Goal: Task Accomplishment & Management: Manage account settings

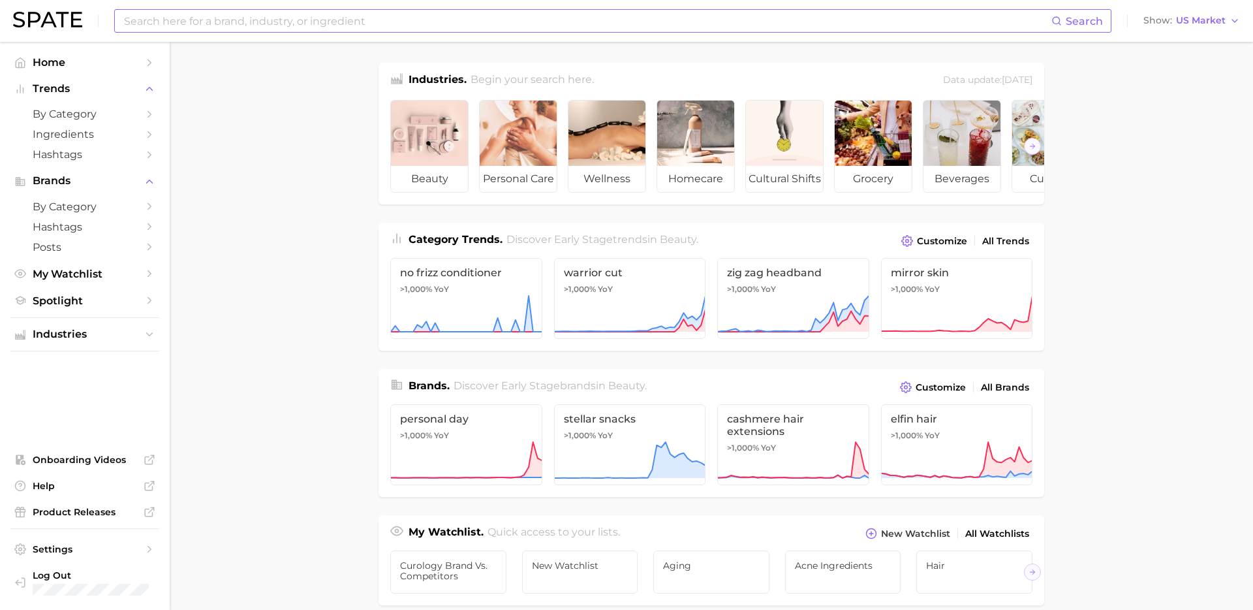
click at [406, 24] on input at bounding box center [587, 21] width 929 height 22
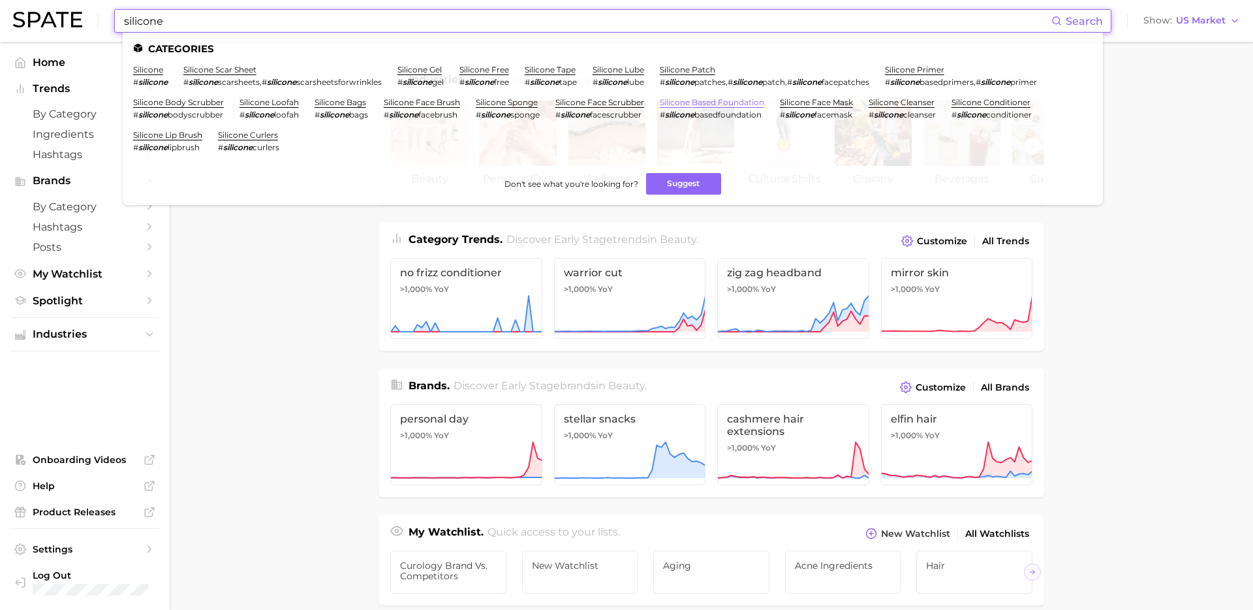
type input "silicone"
click at [716, 102] on link "silicone based foundation" at bounding box center [712, 102] width 104 height 10
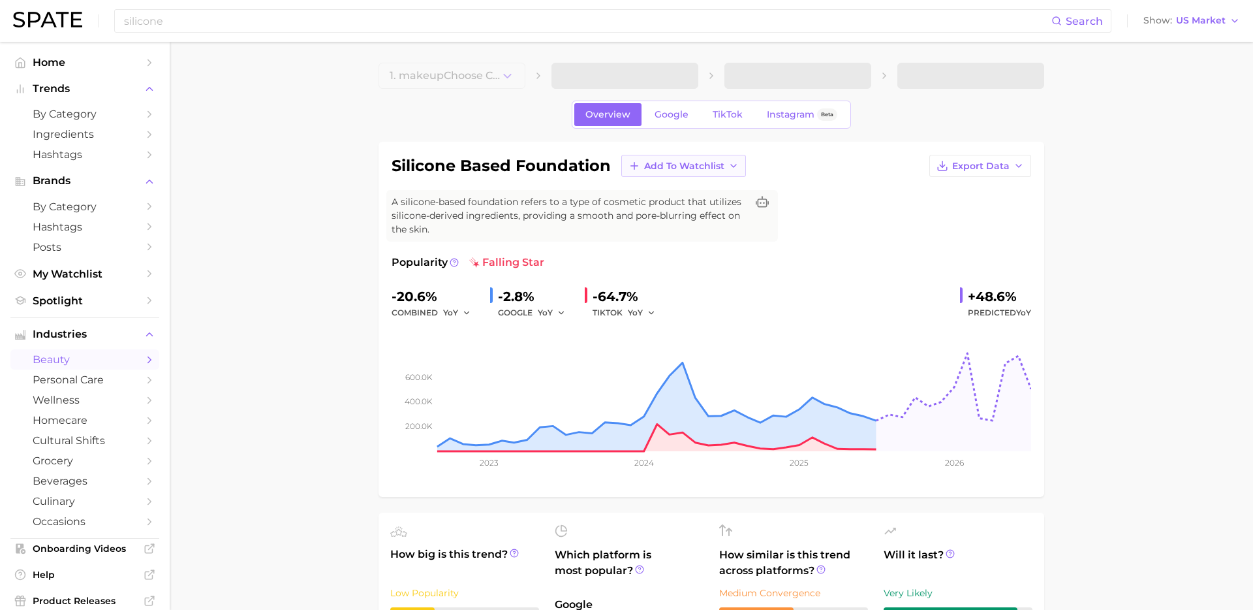
click at [704, 165] on span "Add to Watchlist" at bounding box center [684, 166] width 80 height 11
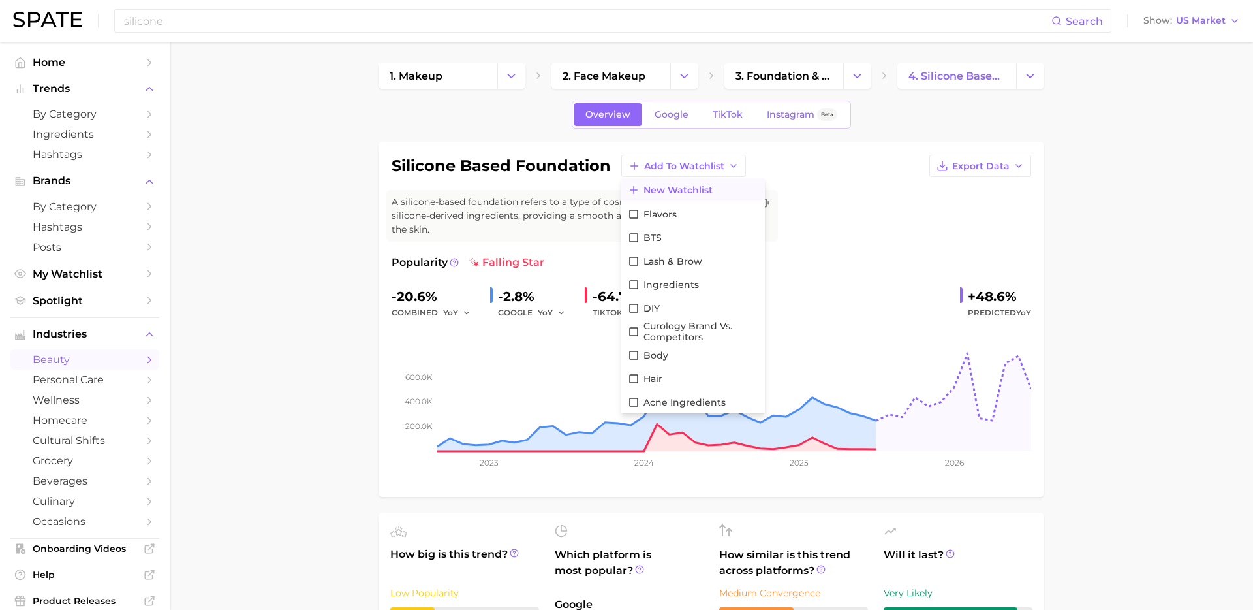
click at [670, 189] on span "New Watchlist" at bounding box center [678, 190] width 69 height 11
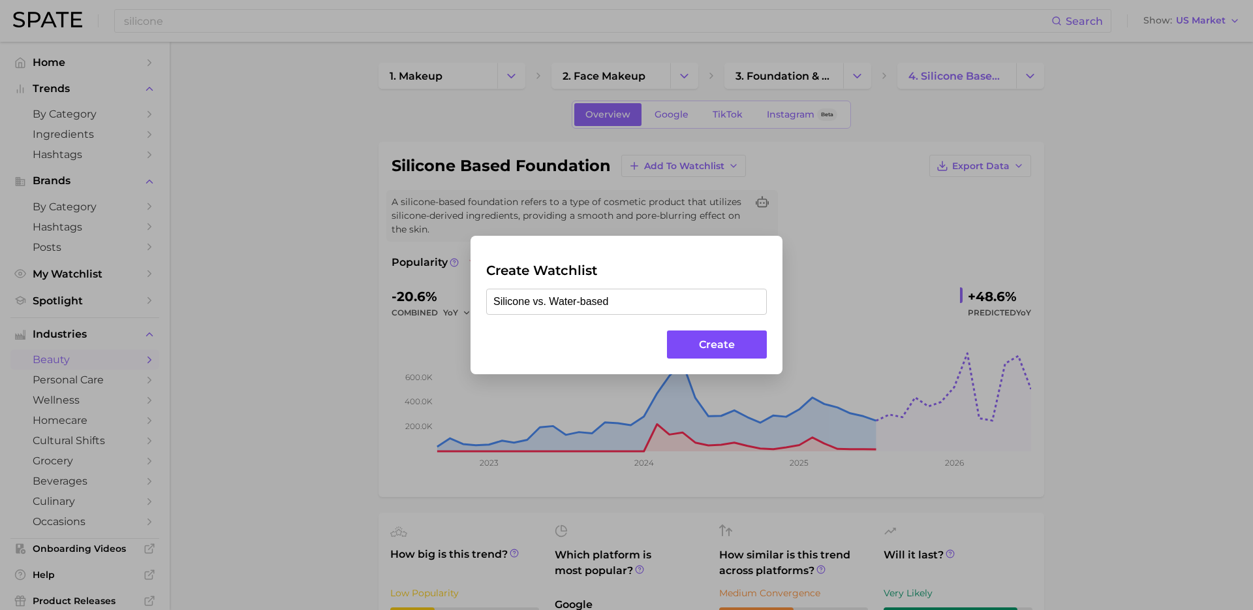
type input "Silicone vs. Water-based"
click at [735, 344] on button "Create" at bounding box center [717, 344] width 100 height 28
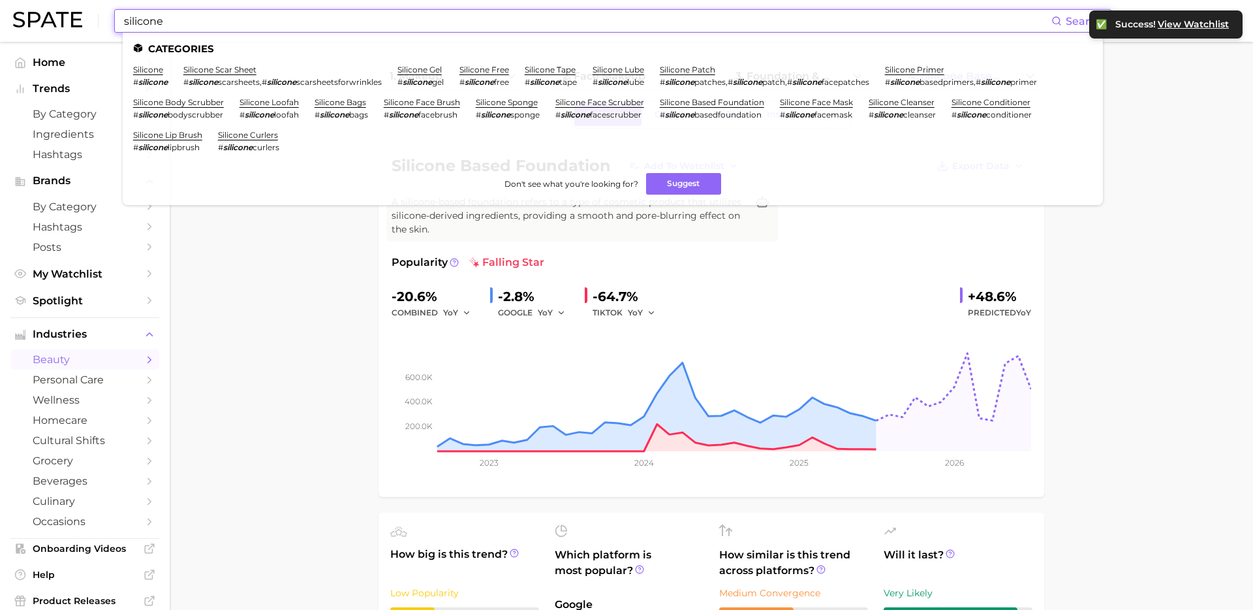
click at [383, 19] on input "silicone" at bounding box center [587, 21] width 929 height 22
click at [945, 71] on link "silicone primer" at bounding box center [914, 70] width 59 height 10
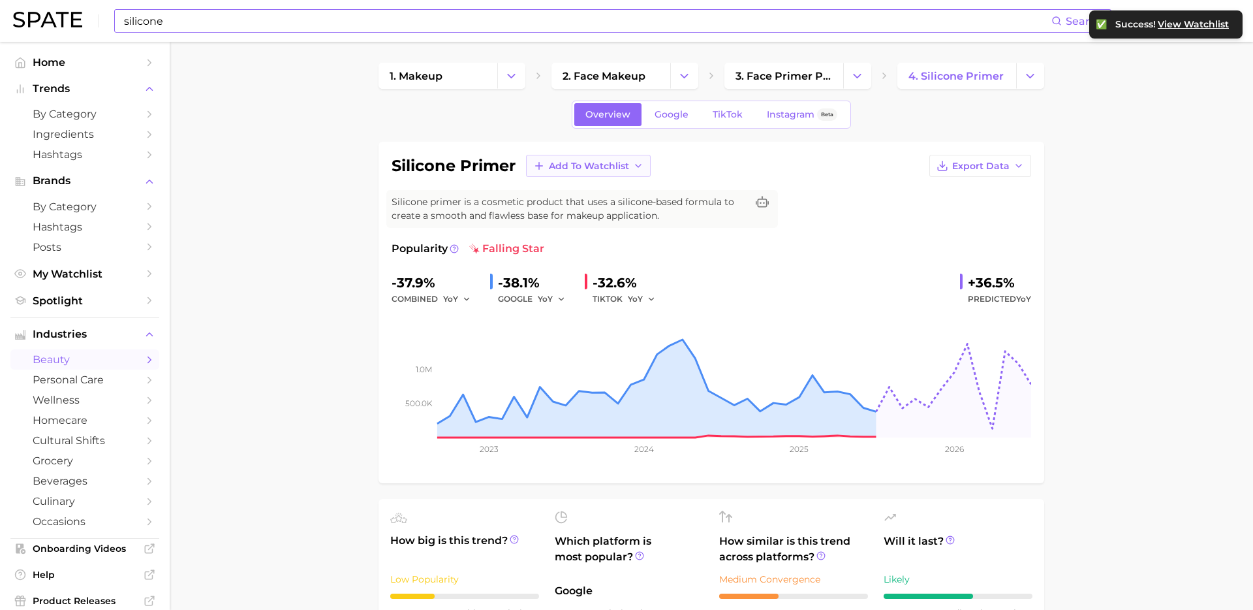
click at [640, 165] on icon "button" at bounding box center [638, 166] width 10 height 10
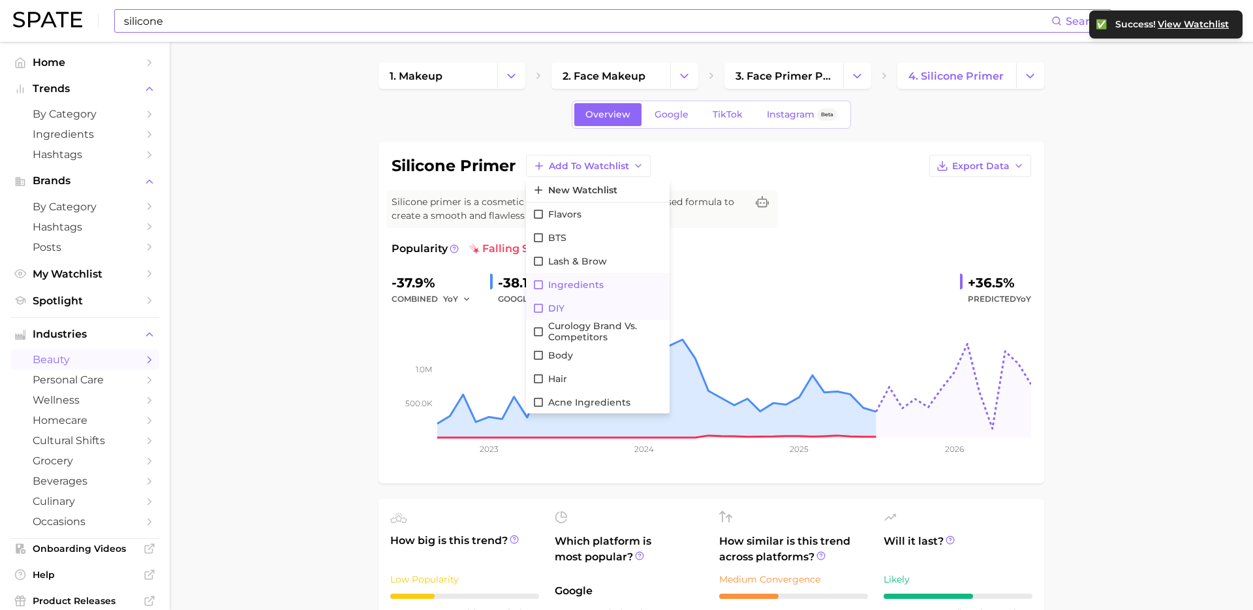
scroll to position [71, 0]
click at [575, 407] on button "Silicone vs. Water-based" at bounding box center [598, 402] width 144 height 24
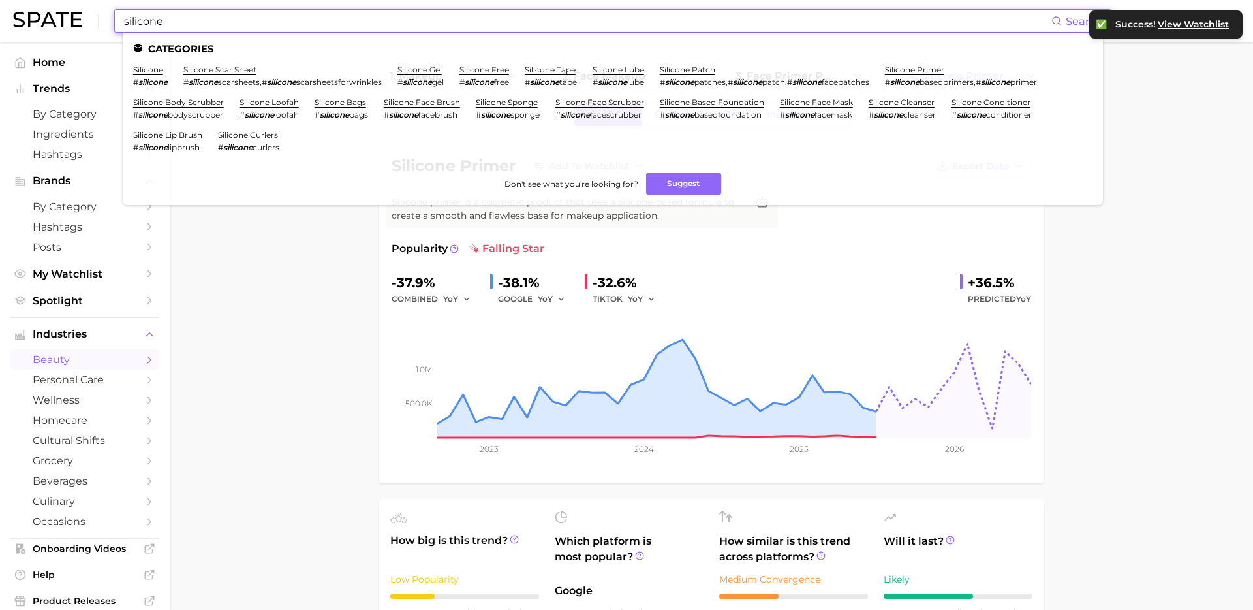
click at [345, 14] on input "silicone" at bounding box center [587, 21] width 929 height 22
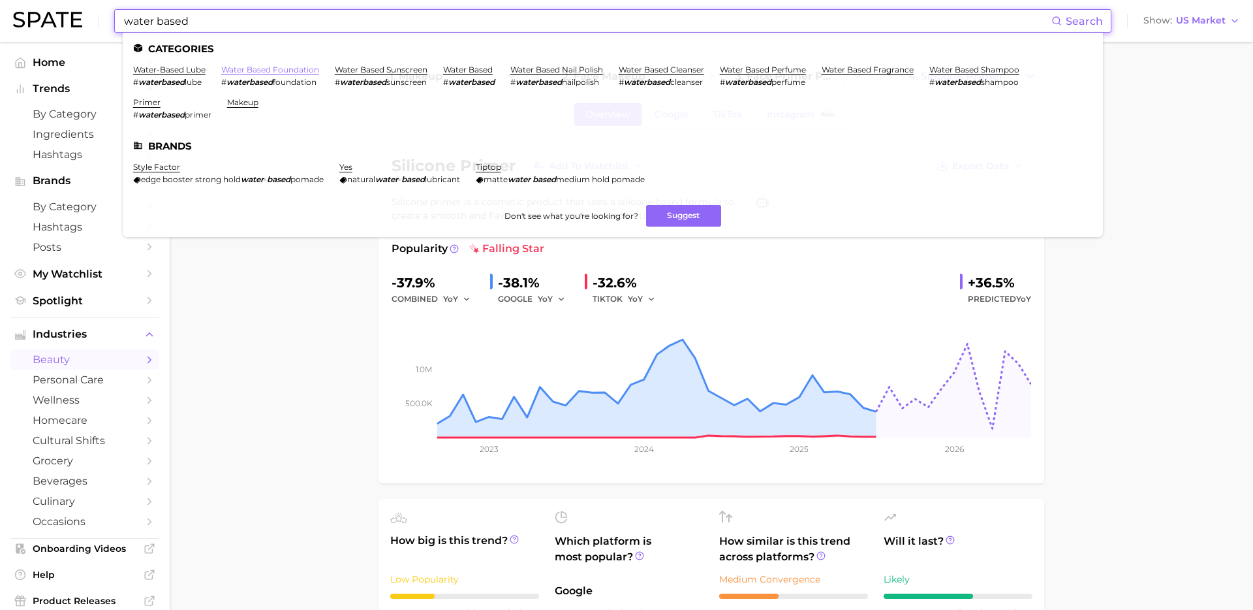
click at [314, 69] on link "water based foundation" at bounding box center [270, 70] width 98 height 10
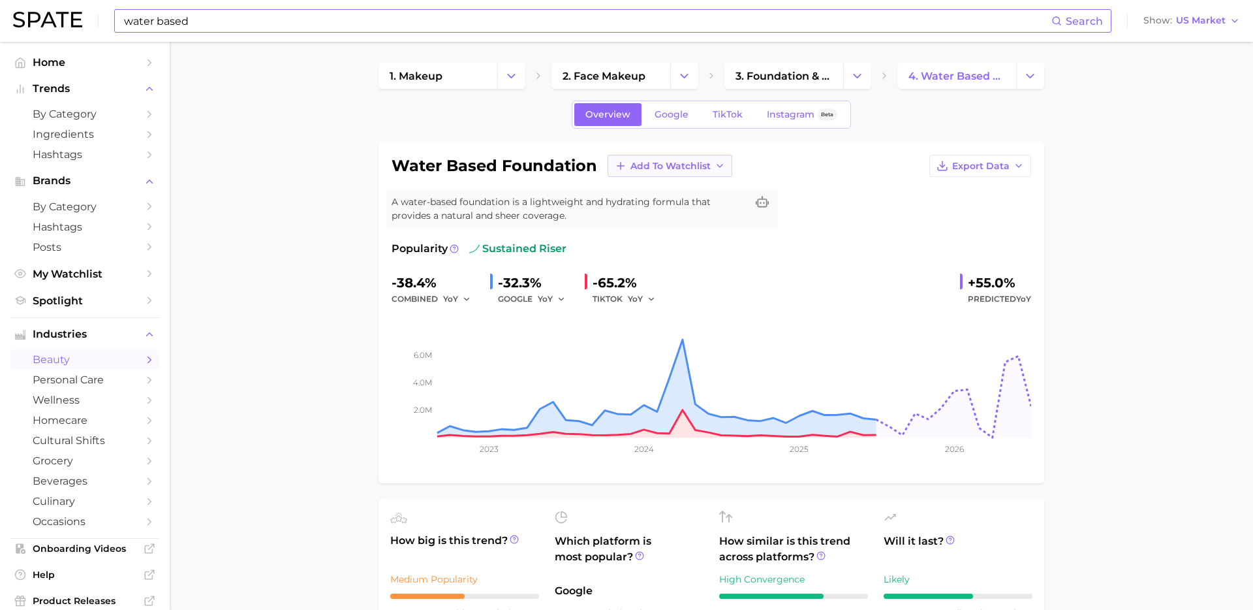
click at [654, 168] on span "Add to Watchlist" at bounding box center [671, 166] width 80 height 11
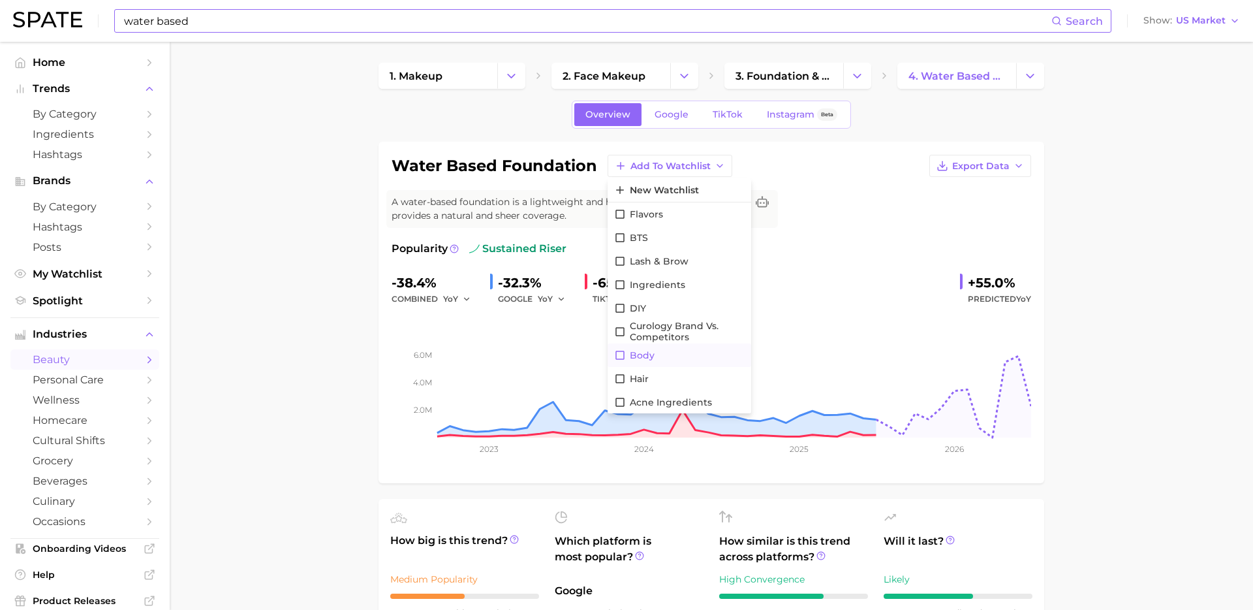
scroll to position [71, 0]
click at [695, 403] on span "Silicone vs. Water-based" at bounding box center [687, 401] width 115 height 22
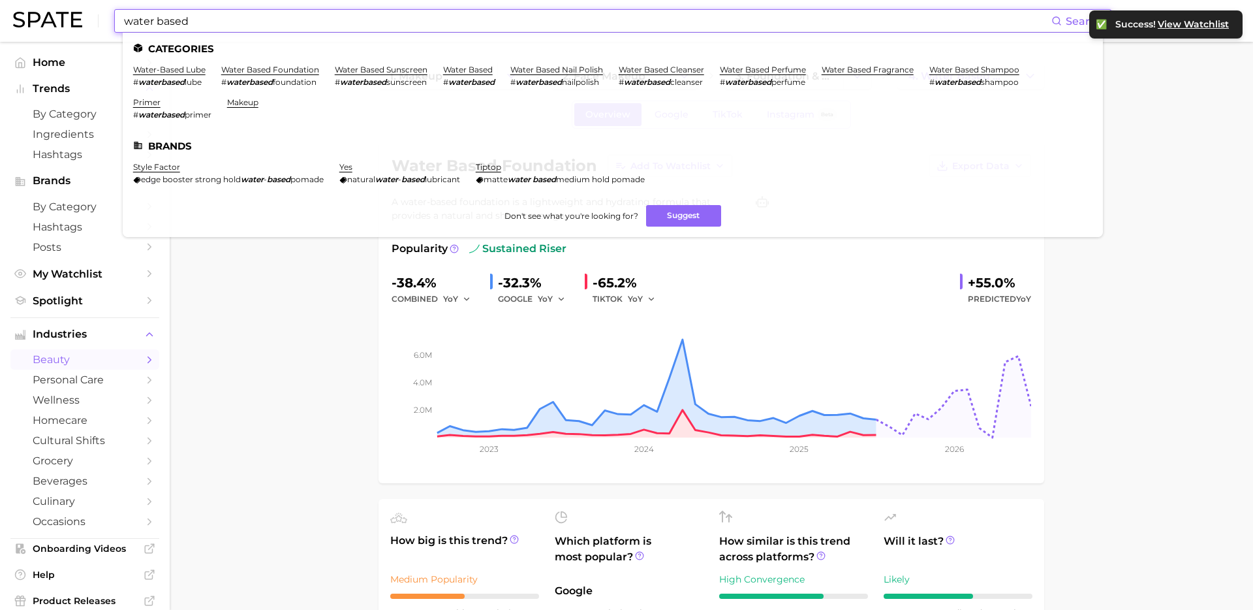
click at [288, 27] on input "water based" at bounding box center [587, 21] width 929 height 22
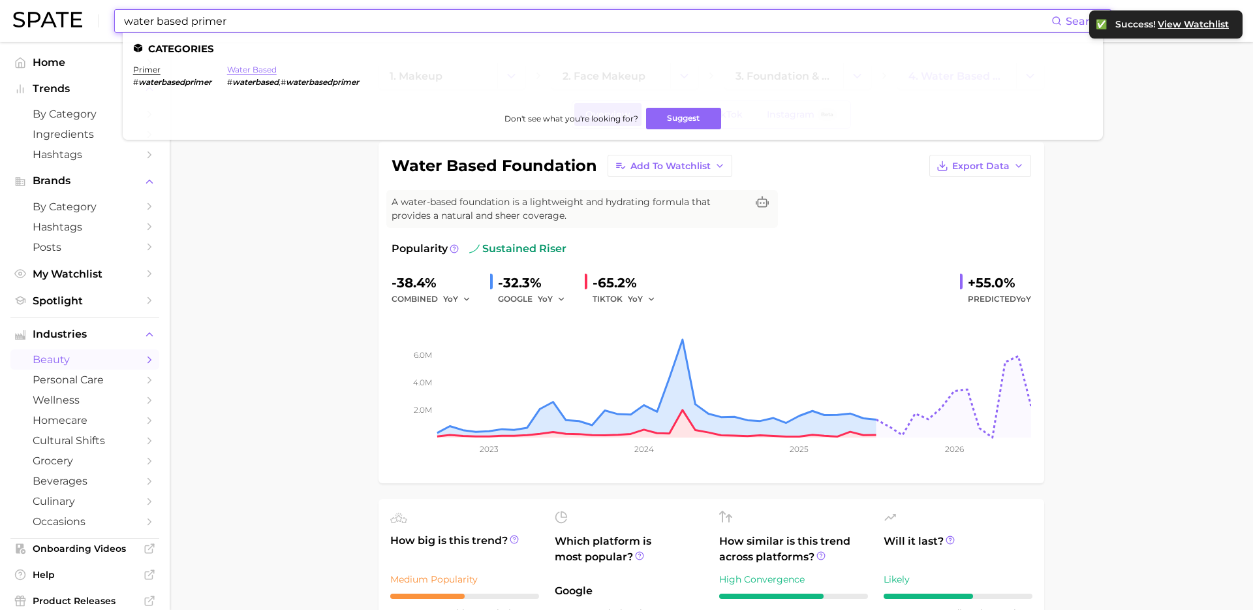
type input "water based primer"
click at [244, 69] on link "water based" at bounding box center [252, 70] width 50 height 10
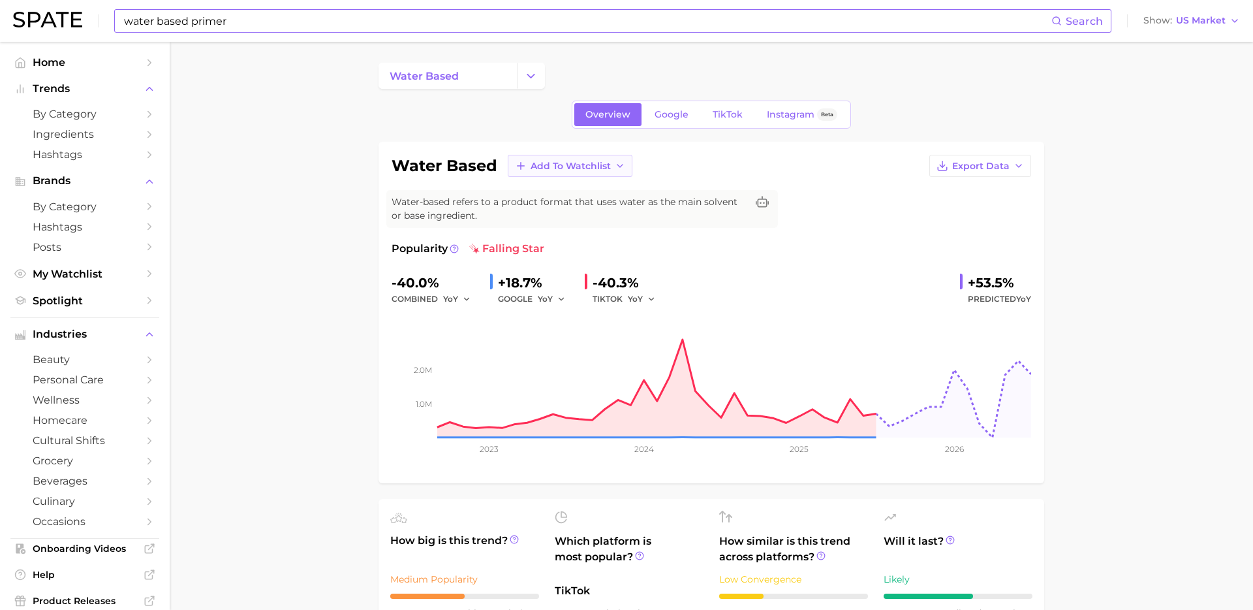
click at [557, 171] on button "Add to Watchlist" at bounding box center [570, 166] width 125 height 22
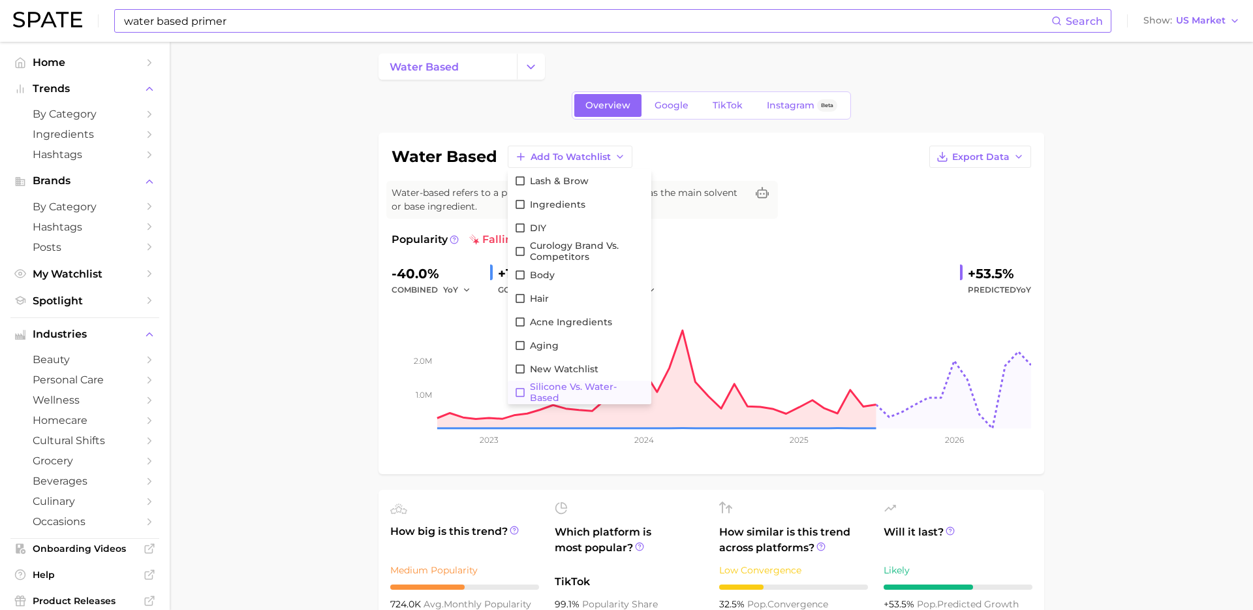
scroll to position [12, 0]
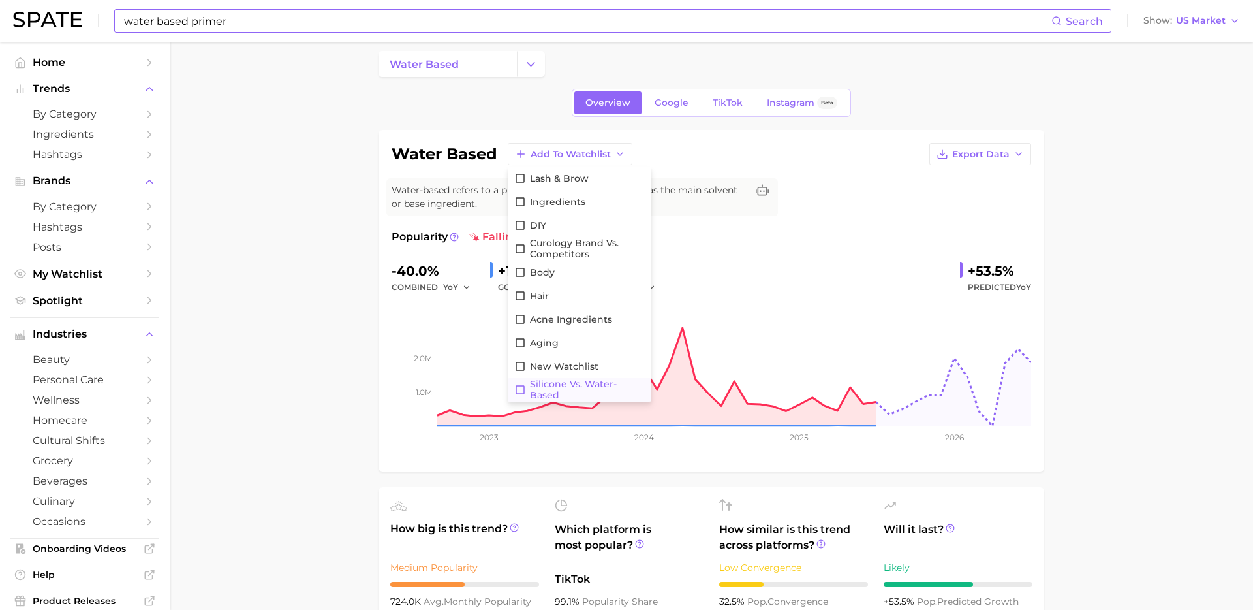
click at [578, 403] on rect at bounding box center [712, 360] width 640 height 131
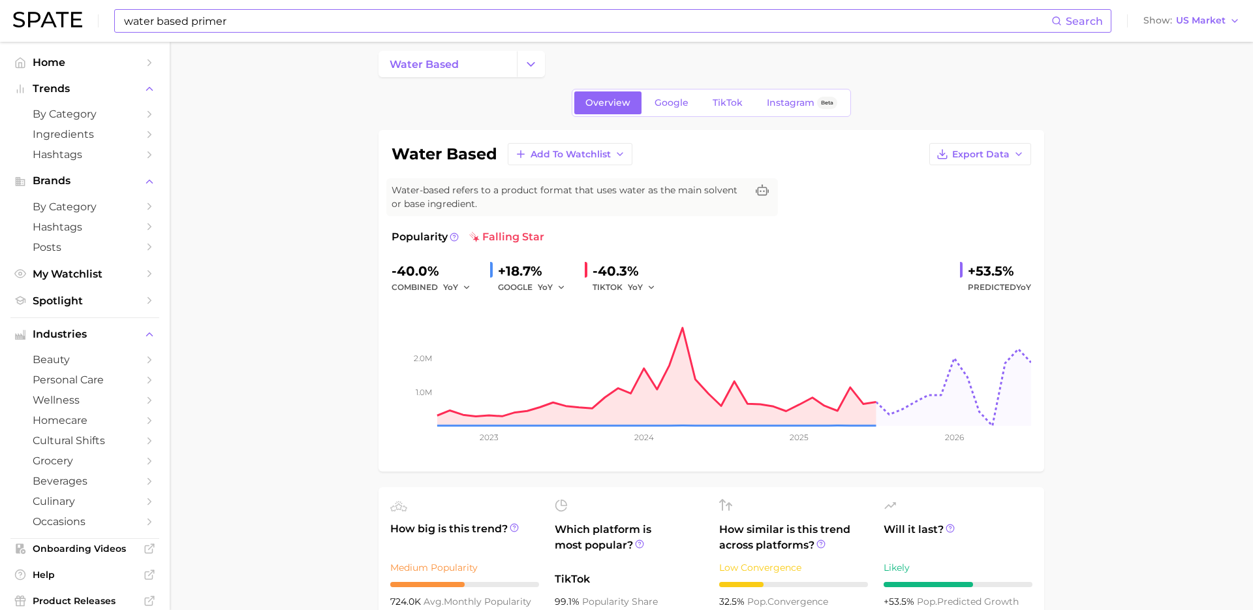
scroll to position [14, 0]
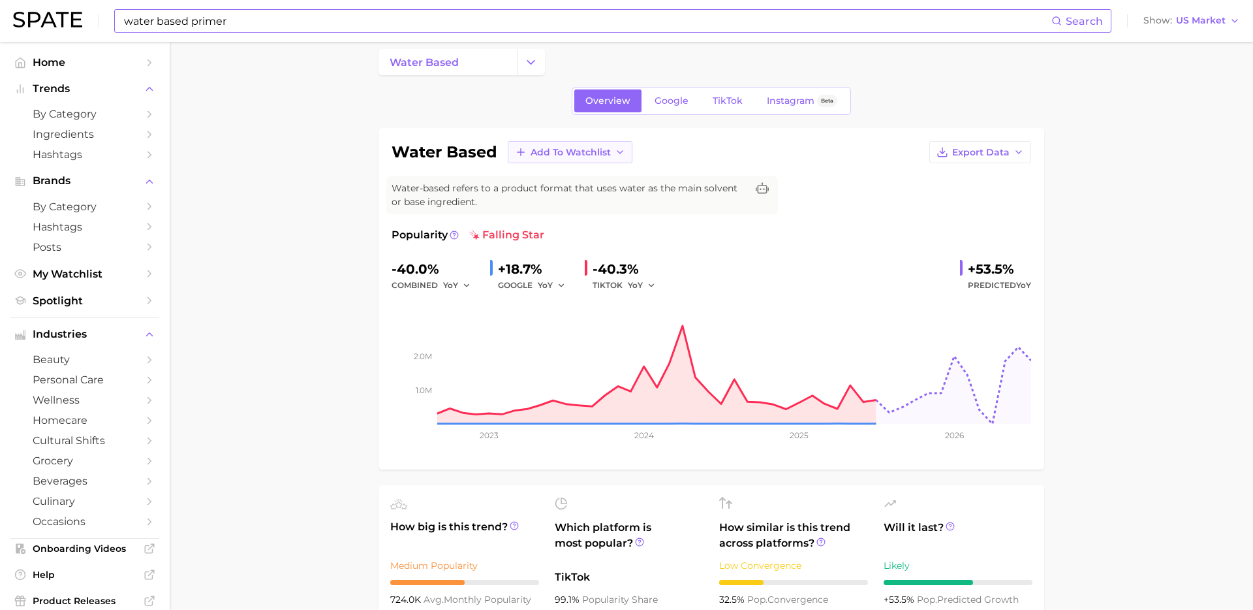
click at [600, 156] on span "Add to Watchlist" at bounding box center [571, 152] width 80 height 11
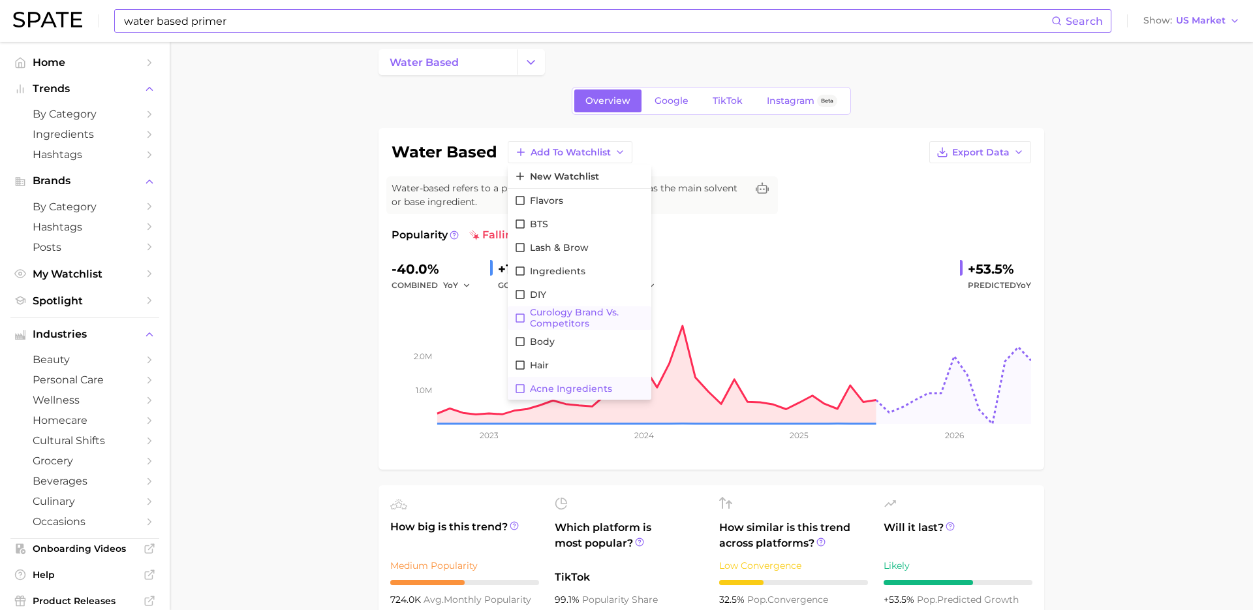
scroll to position [71, 0]
click at [522, 384] on icon at bounding box center [520, 387] width 9 height 9
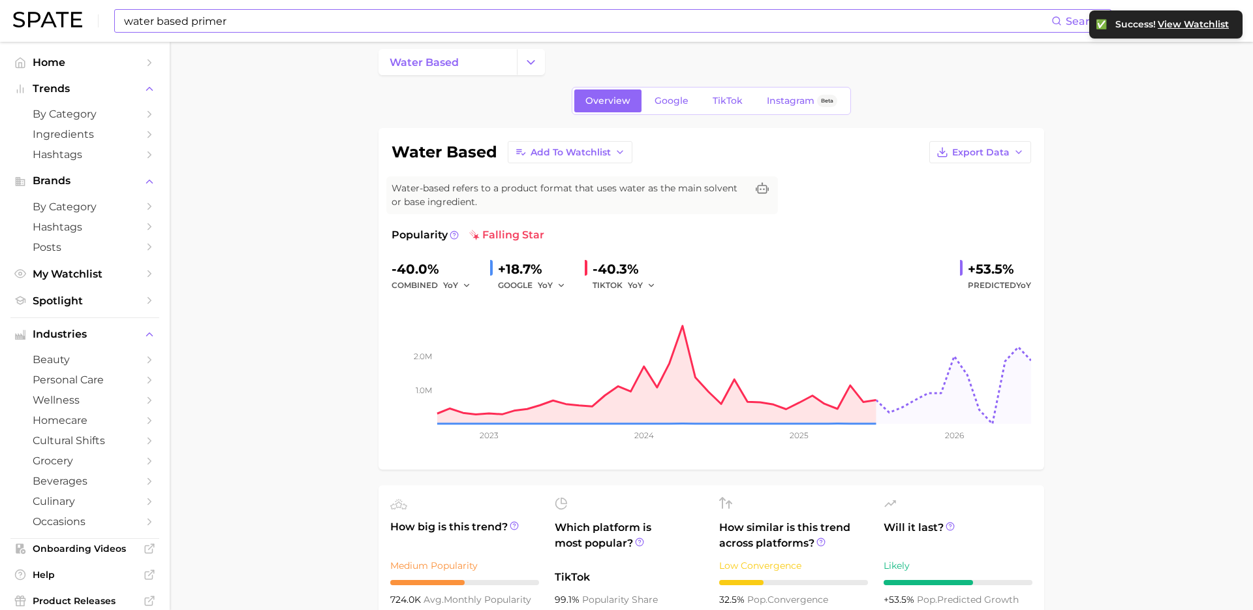
click at [72, 268] on span "My Watchlist" at bounding box center [85, 274] width 104 height 12
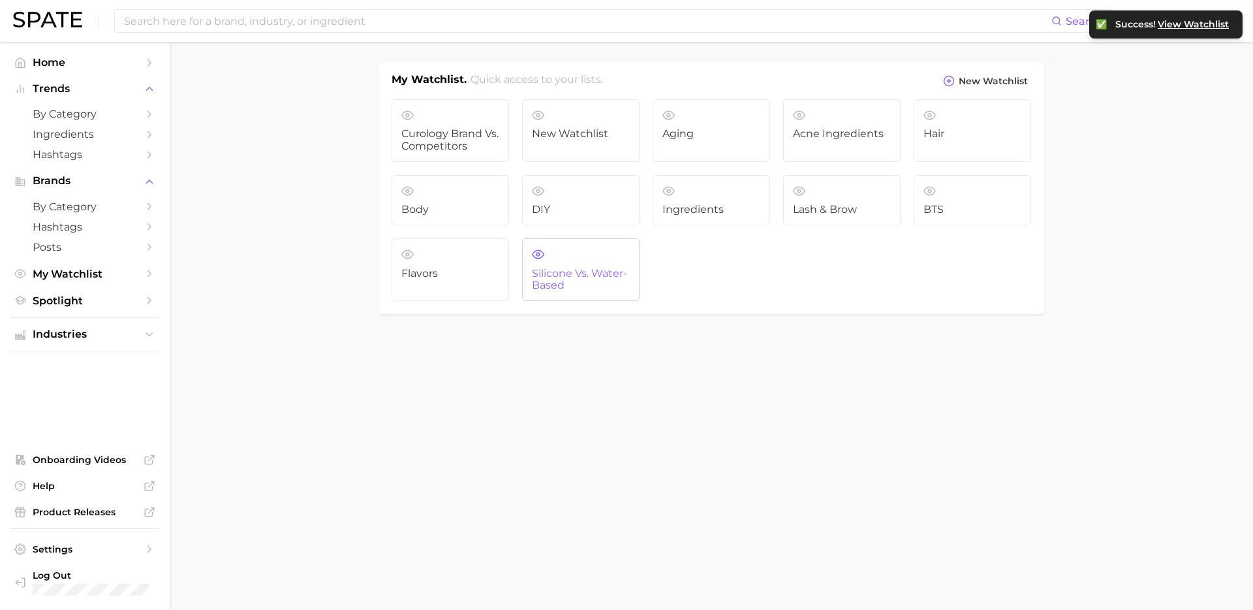
click at [582, 268] on span "Silicone vs. Water-based" at bounding box center [581, 280] width 98 height 24
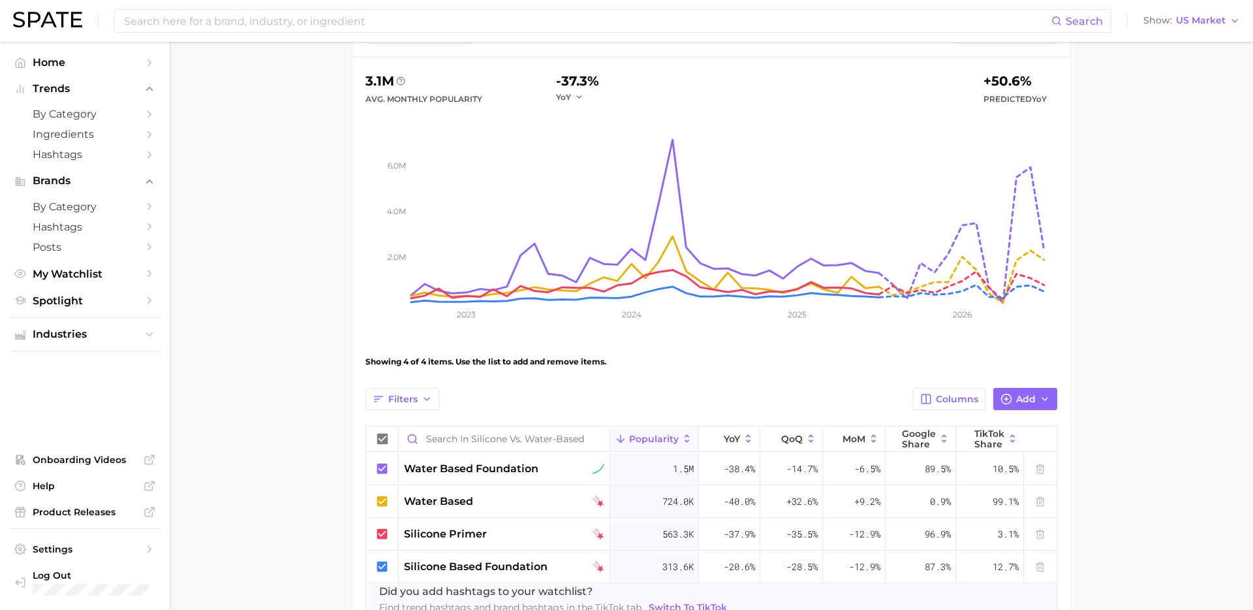
scroll to position [77, 0]
